Goal: Navigation & Orientation: Find specific page/section

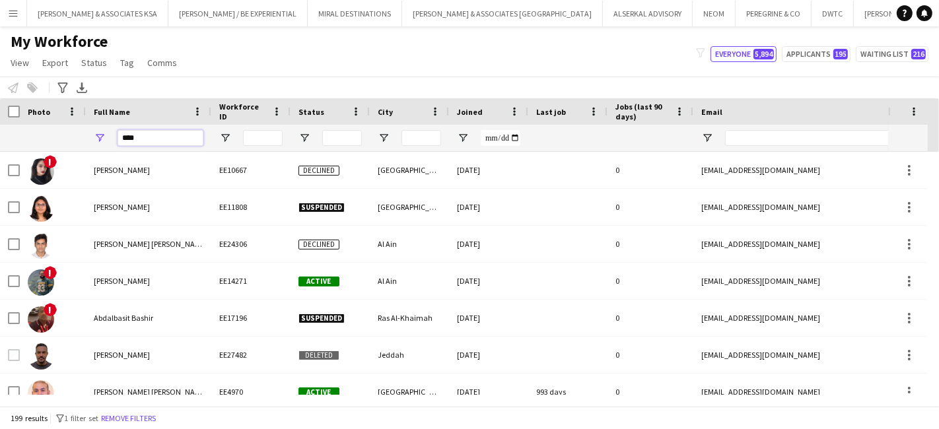
drag, startPoint x: 159, startPoint y: 132, endPoint x: 62, endPoint y: 133, distance: 96.4
click at [62, 133] on div "****" at bounding box center [781, 138] width 1563 height 26
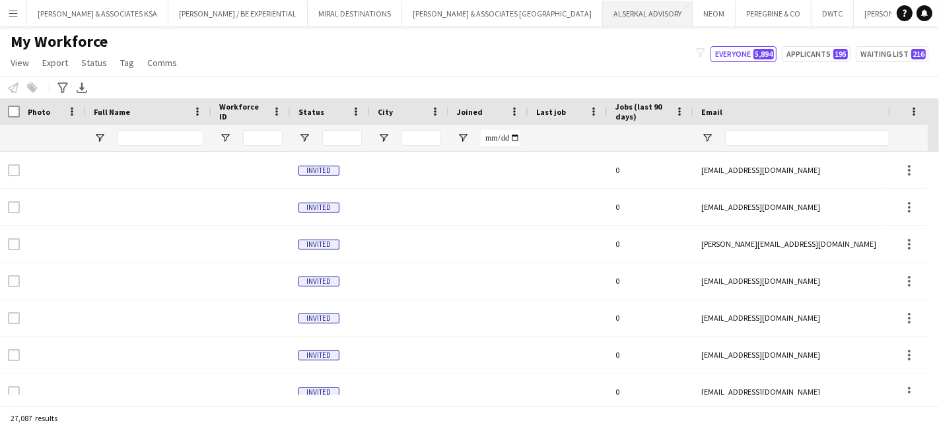
click at [603, 10] on button "ALSERKAL ADVISORY Close" at bounding box center [648, 14] width 90 height 26
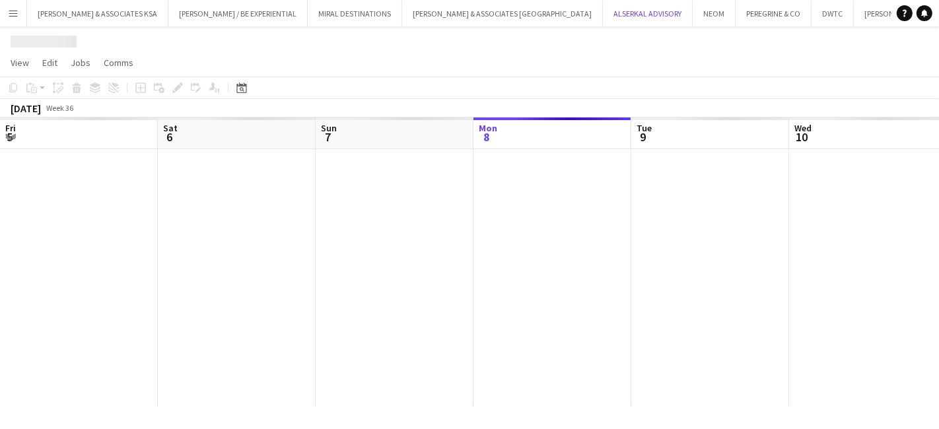
scroll to position [0, 315]
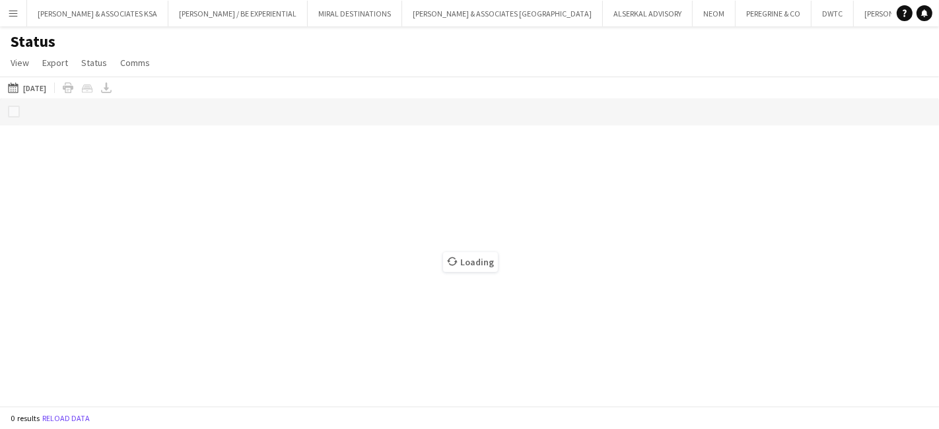
click at [11, 9] on app-icon "Menu" at bounding box center [13, 13] width 11 height 11
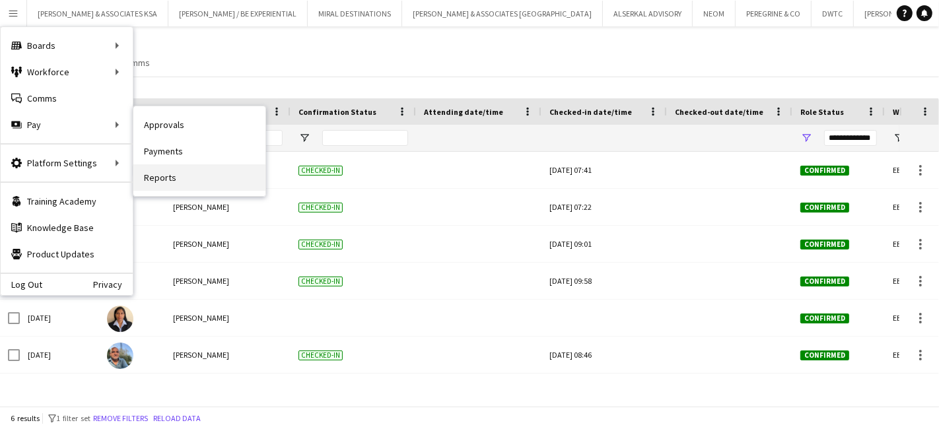
click at [164, 174] on link "Reports" at bounding box center [199, 177] width 132 height 26
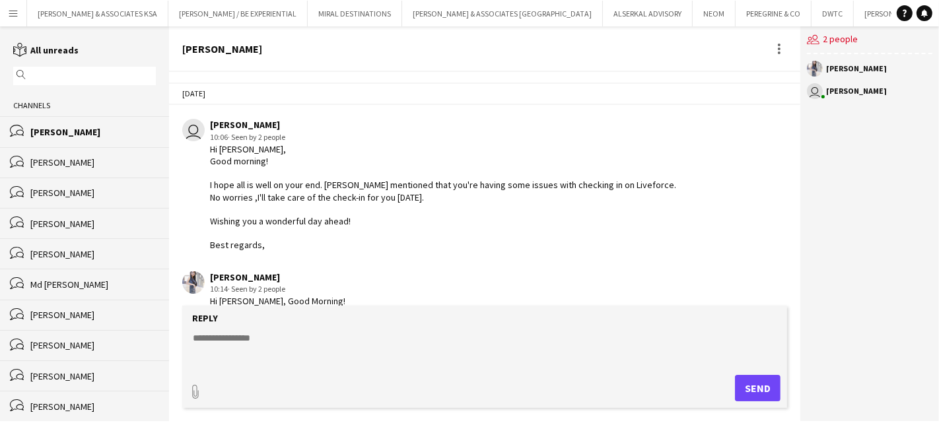
scroll to position [788, 0]
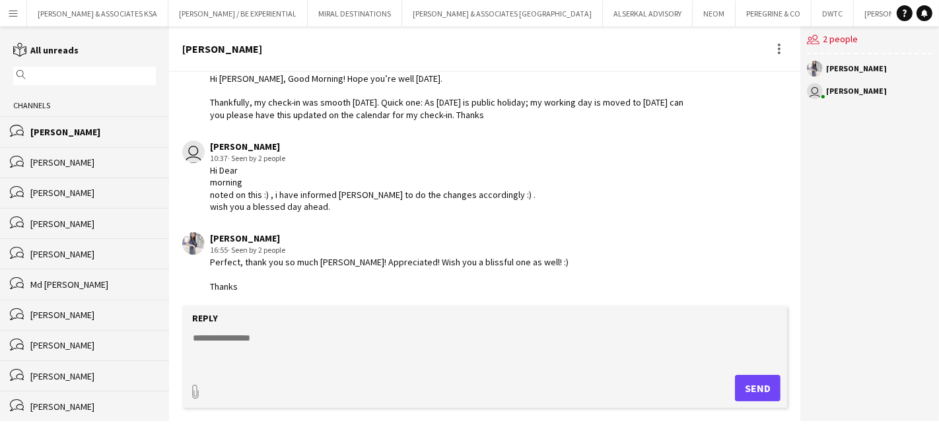
click at [21, 15] on button "Menu" at bounding box center [13, 13] width 26 height 26
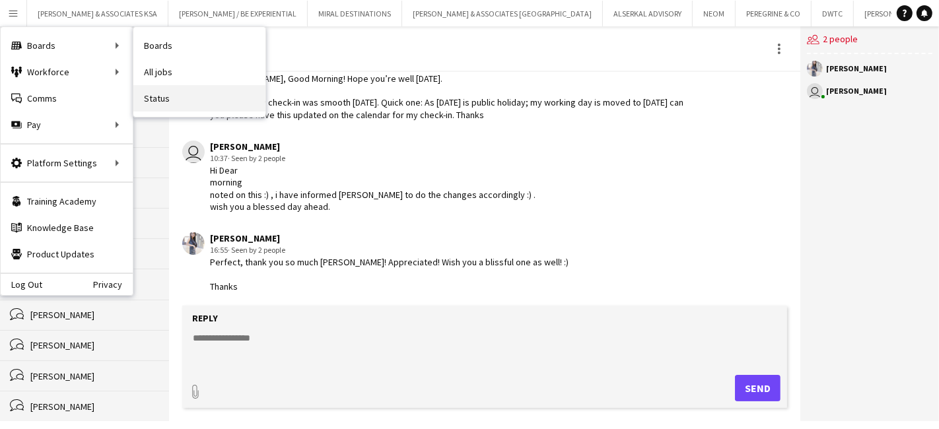
click at [153, 100] on link "Status" at bounding box center [199, 98] width 132 height 26
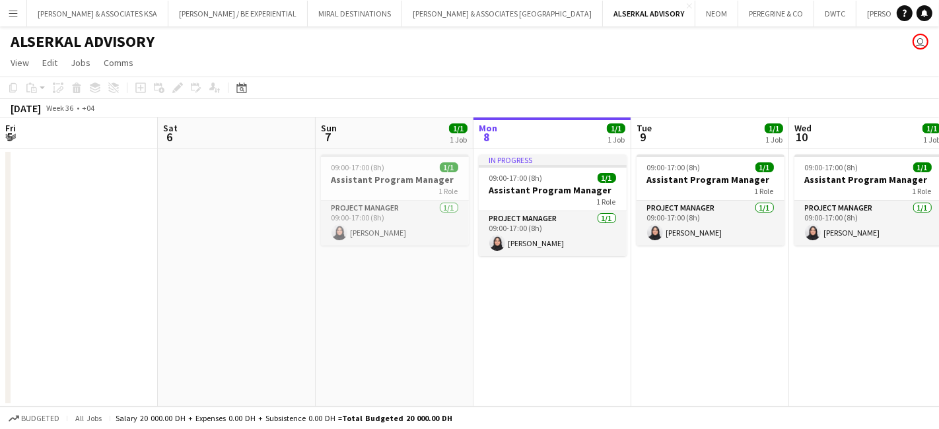
scroll to position [0, 315]
